Goal: Information Seeking & Learning: Learn about a topic

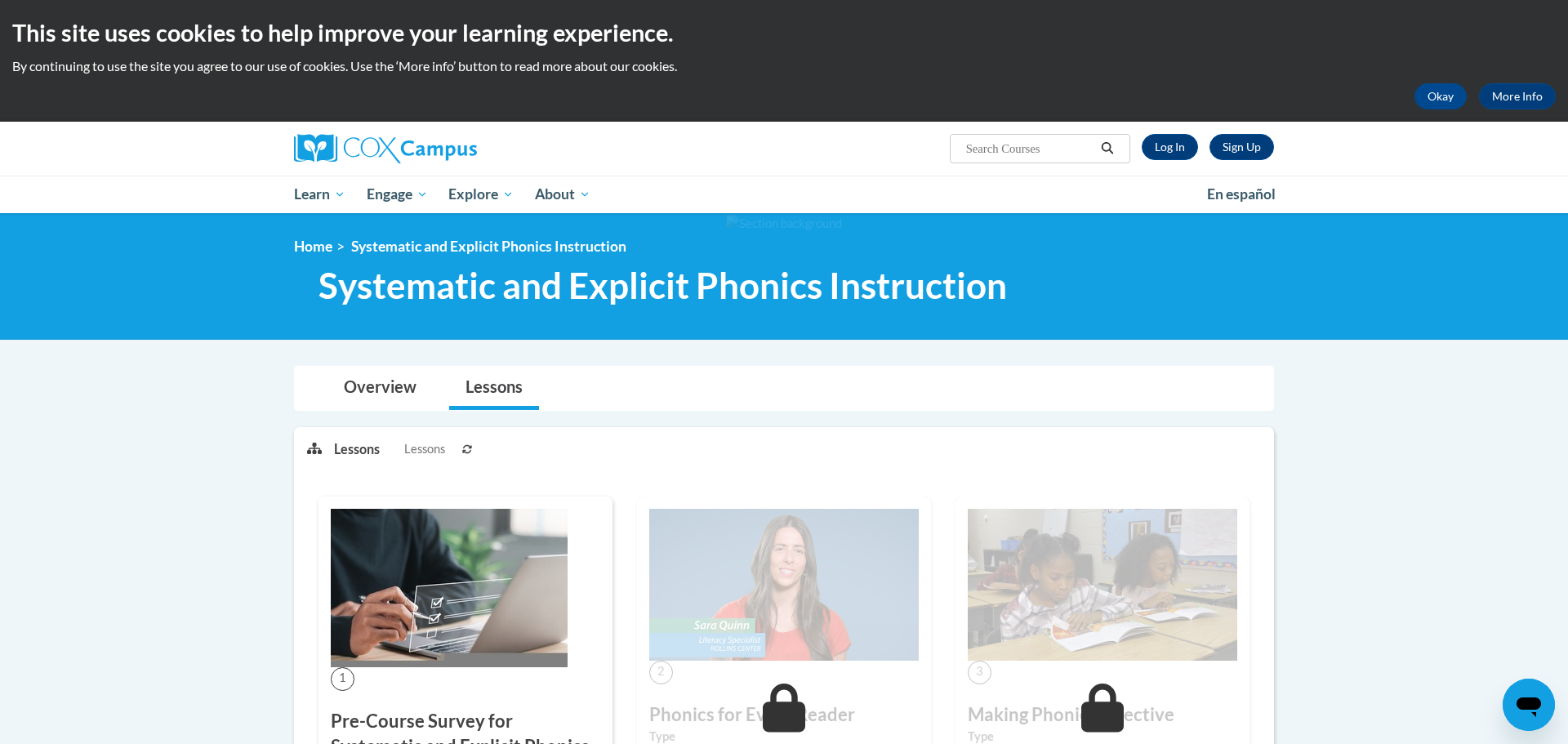
click at [722, 311] on div "<en>Home</en><fr>Accueil</fr><de>Zuhause</de><it>Casa</it><es>Casa</es><pt>Casa…" at bounding box center [784, 276] width 1029 height 77
click at [1178, 171] on div "Sign Up Log In Search Search..." at bounding box center [784, 148] width 1029 height 54
click at [1172, 133] on div "Sign Up Log In Search Search..." at bounding box center [951, 142] width 670 height 41
click at [1167, 146] on link "Log In" at bounding box center [1170, 147] width 57 height 26
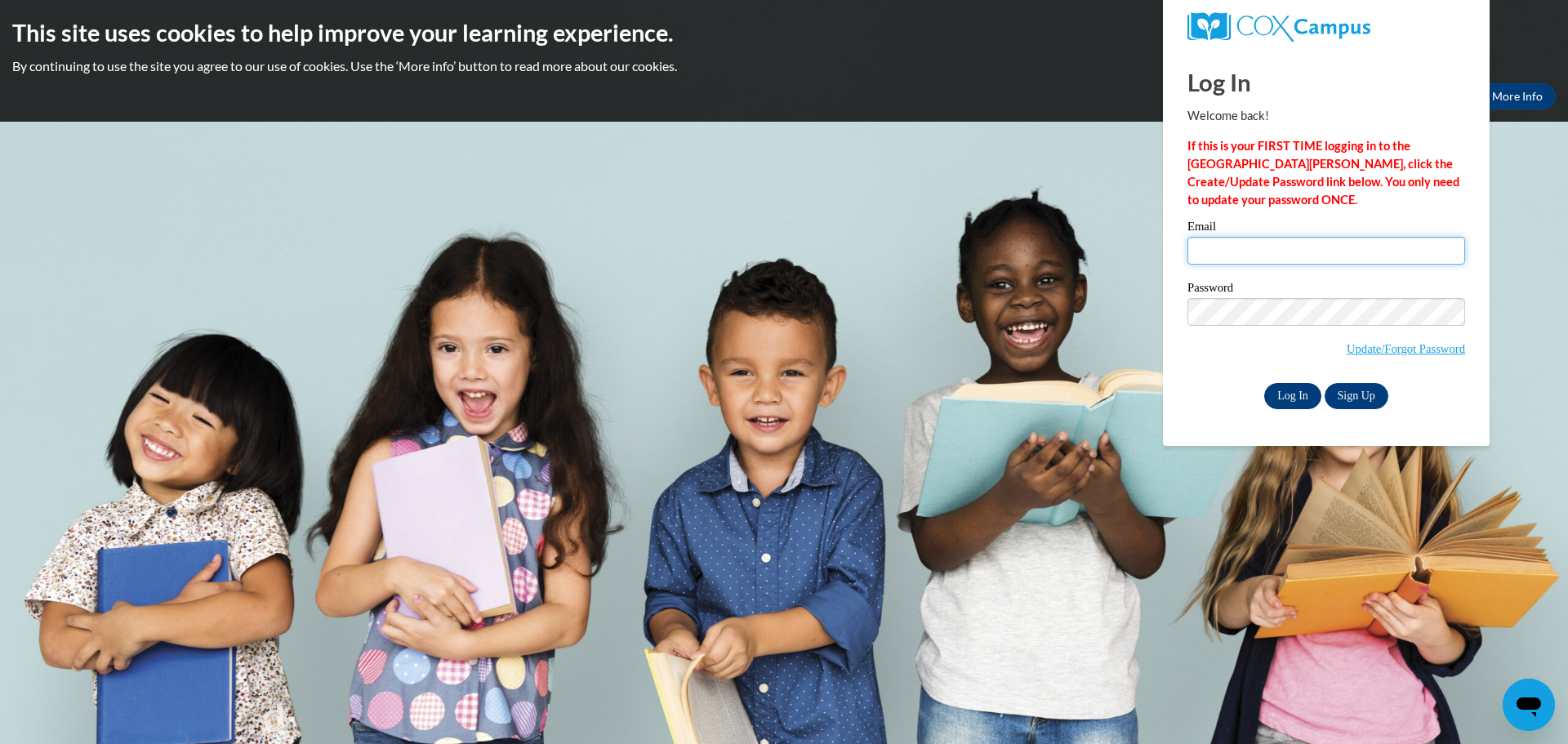
type input "dshriver@kewaskumschools.org"
click at [1290, 397] on input "Log In" at bounding box center [1293, 396] width 58 height 26
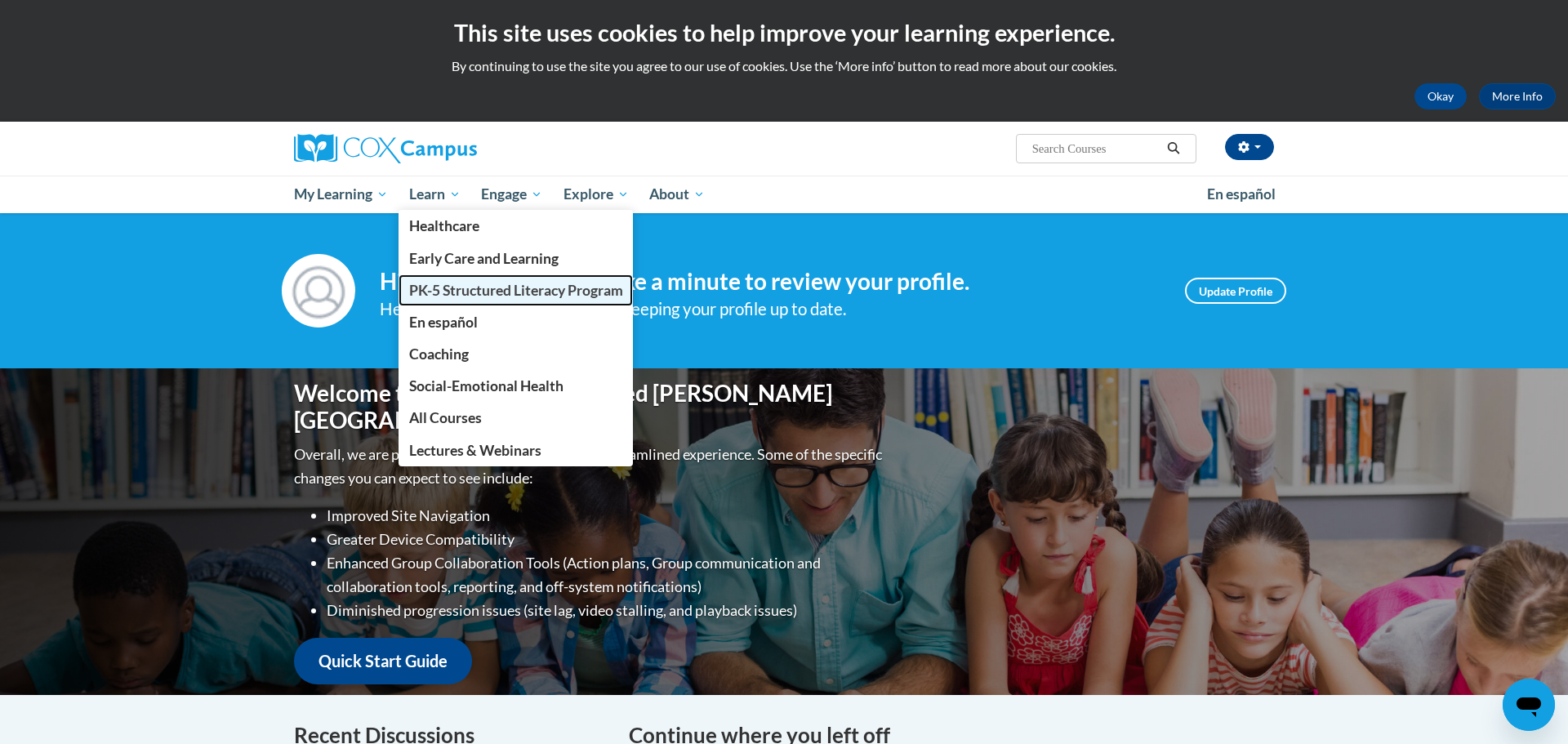
click at [447, 285] on span "PK-5 Structured Literacy Program" at bounding box center [516, 290] width 214 height 17
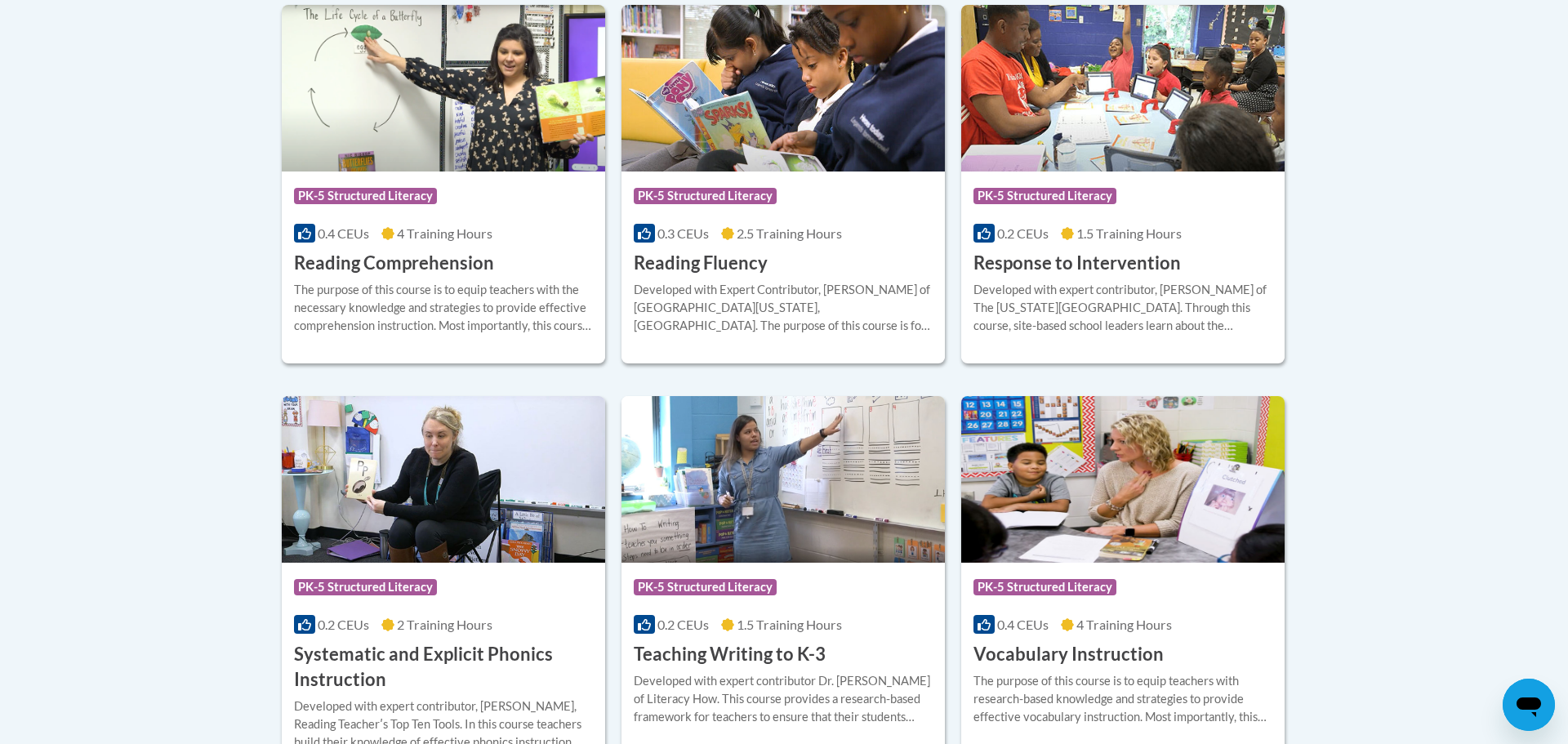
scroll to position [1873, 0]
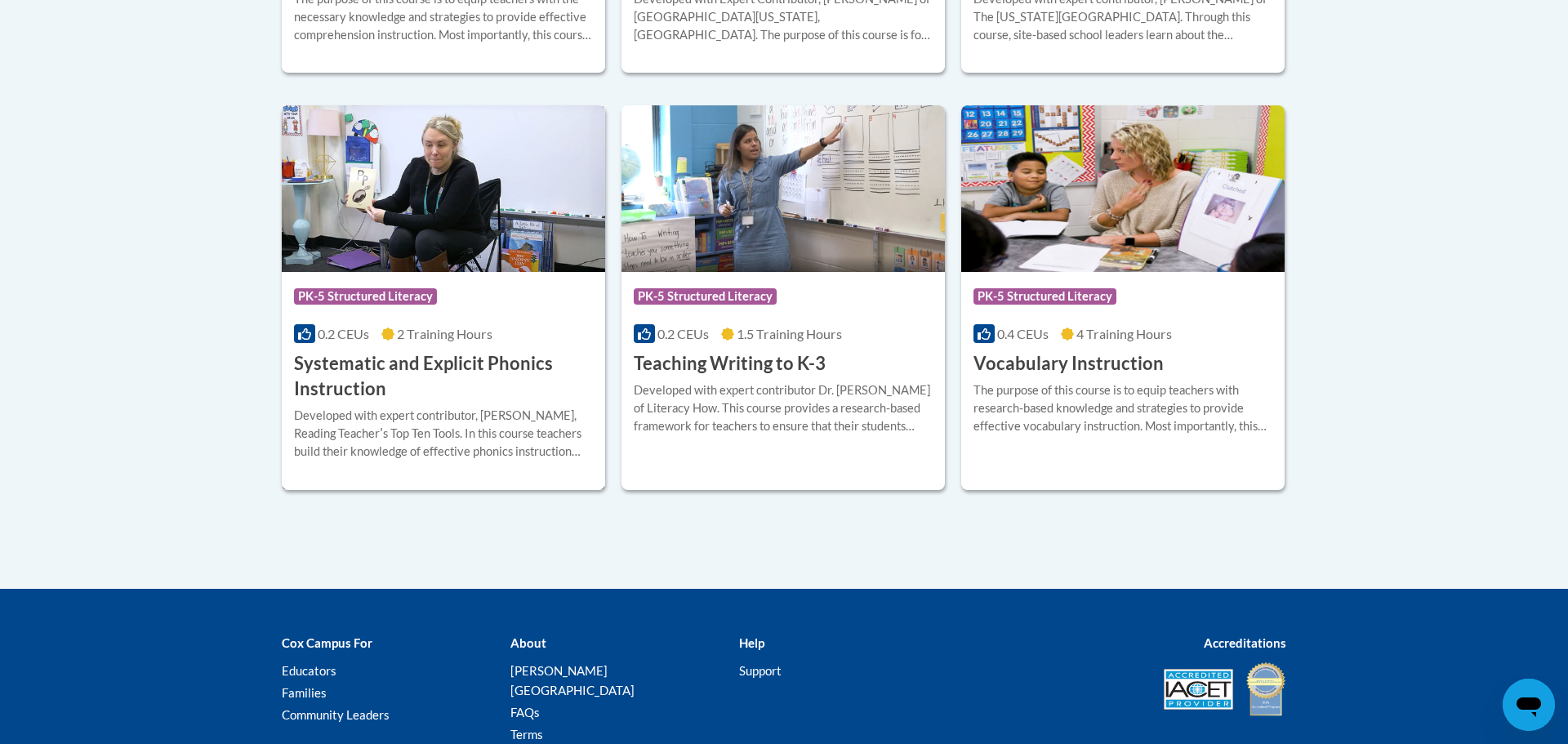
click at [392, 192] on img at bounding box center [443, 188] width 324 height 166
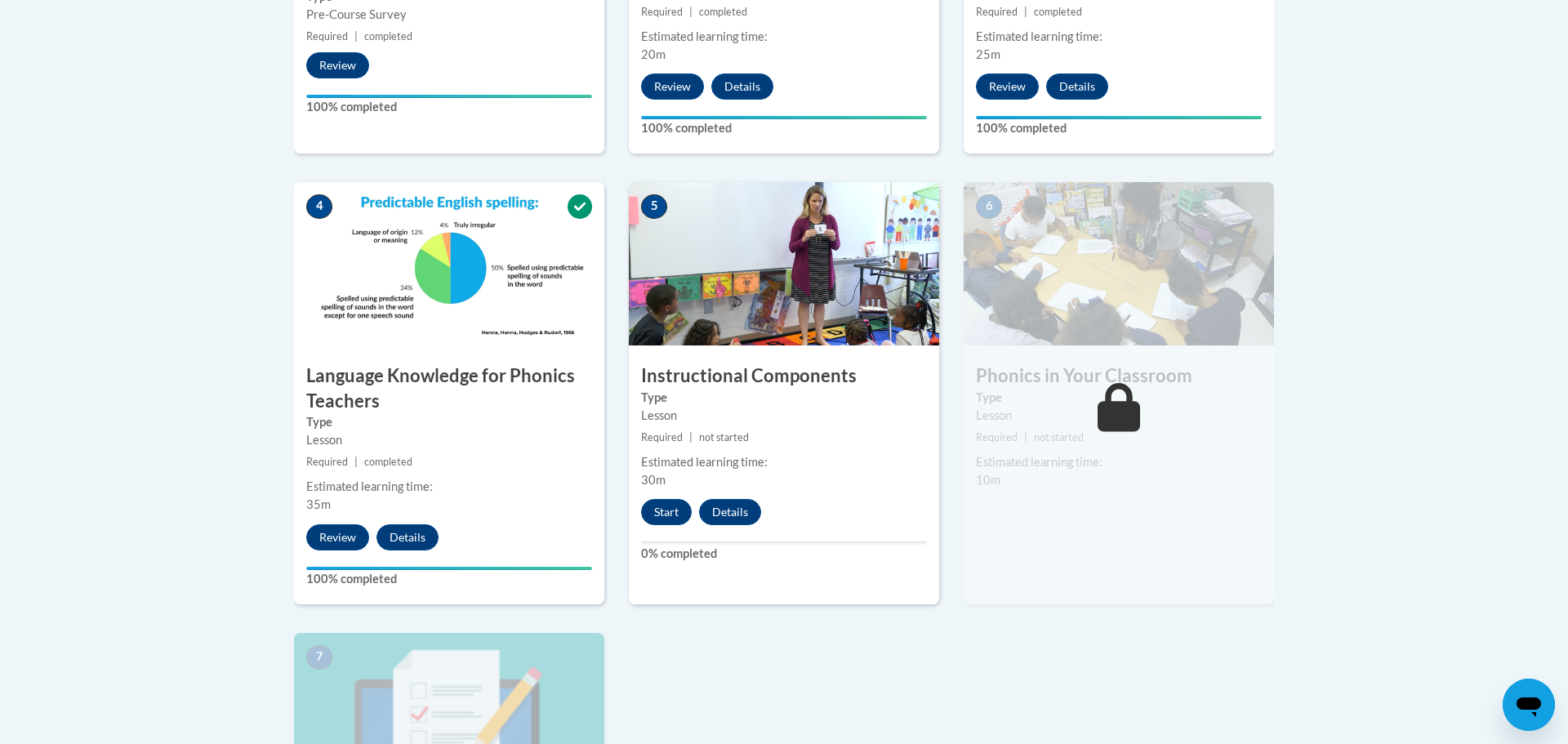
scroll to position [856, 0]
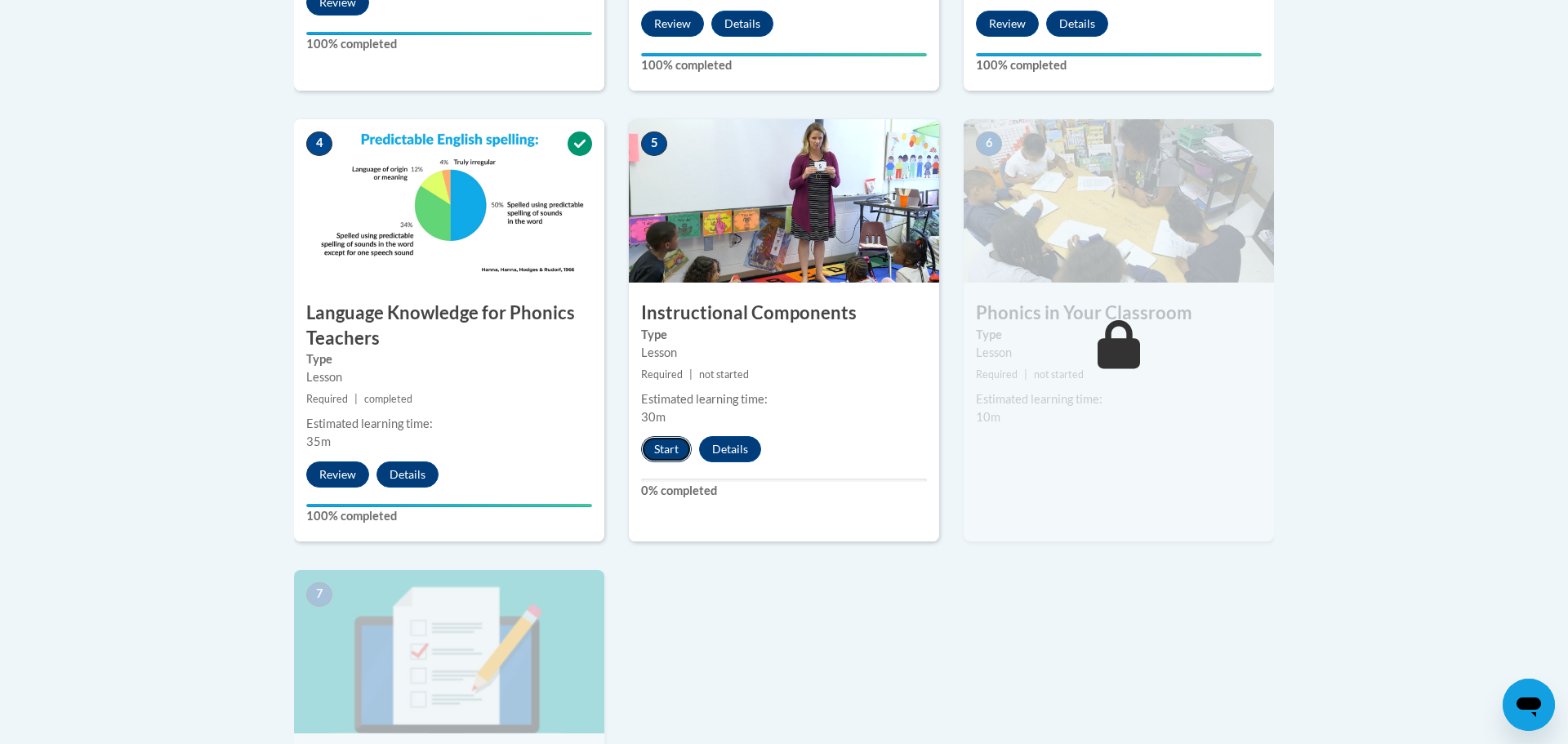
click at [668, 452] on button "Start" at bounding box center [666, 449] width 50 height 26
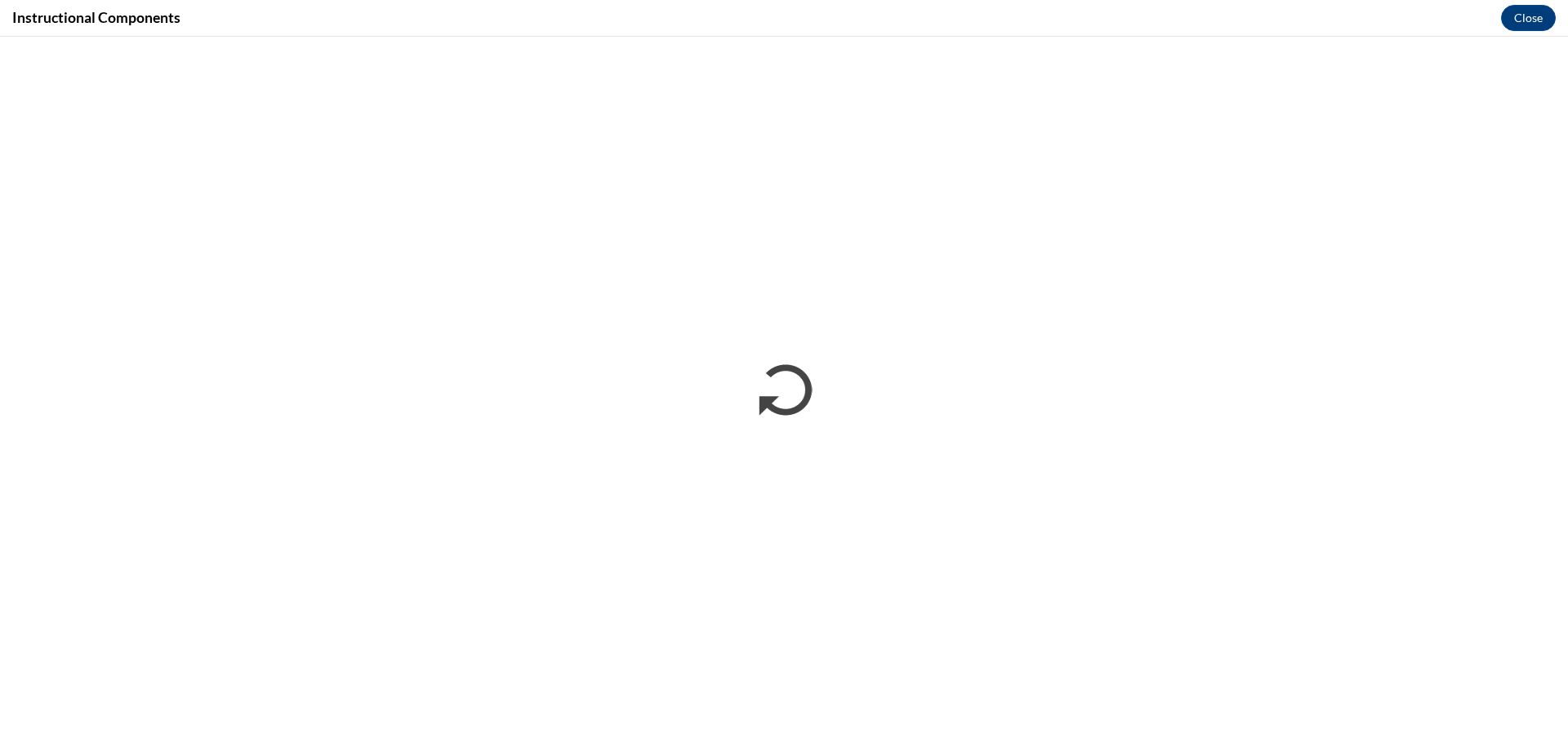
scroll to position [0, 0]
